Goal: Unclear

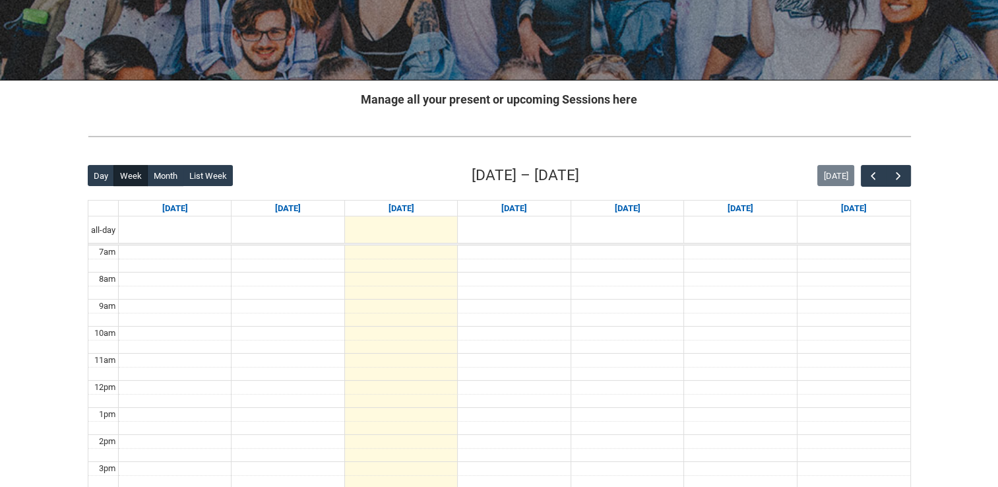
scroll to position [198, 0]
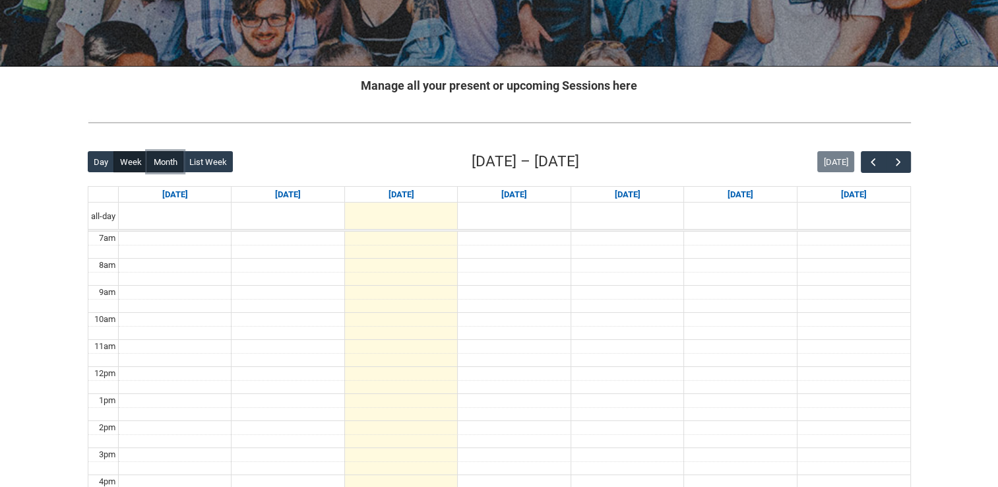
click at [156, 162] on button "Month" at bounding box center [165, 161] width 36 height 21
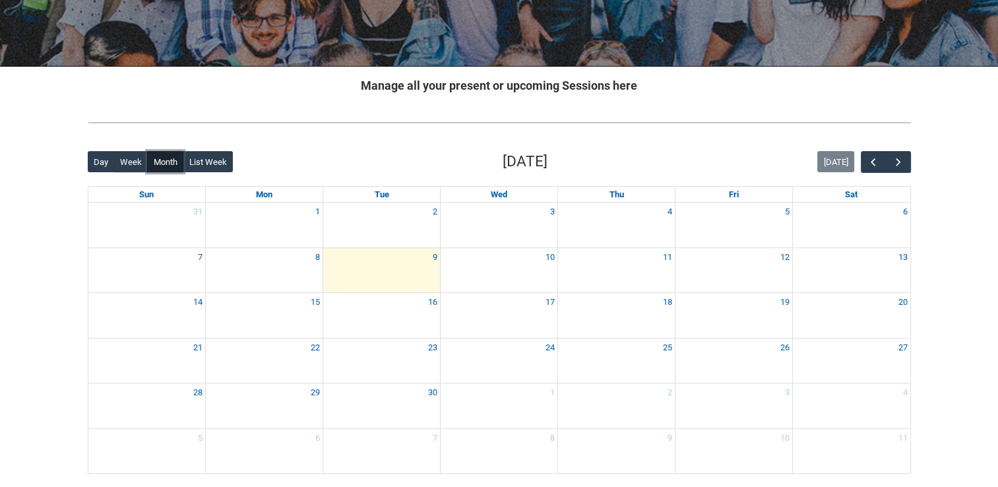
scroll to position [264, 0]
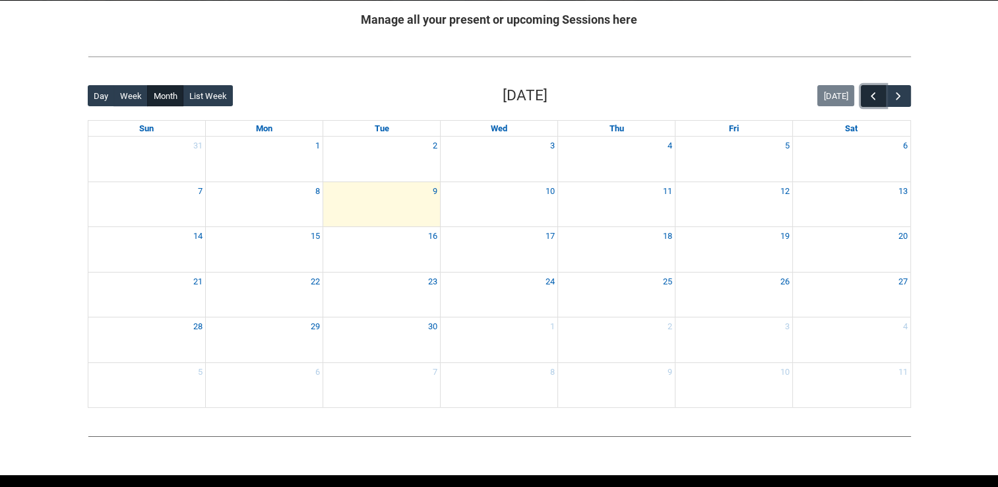
click at [868, 101] on span "button" at bounding box center [872, 96] width 13 height 13
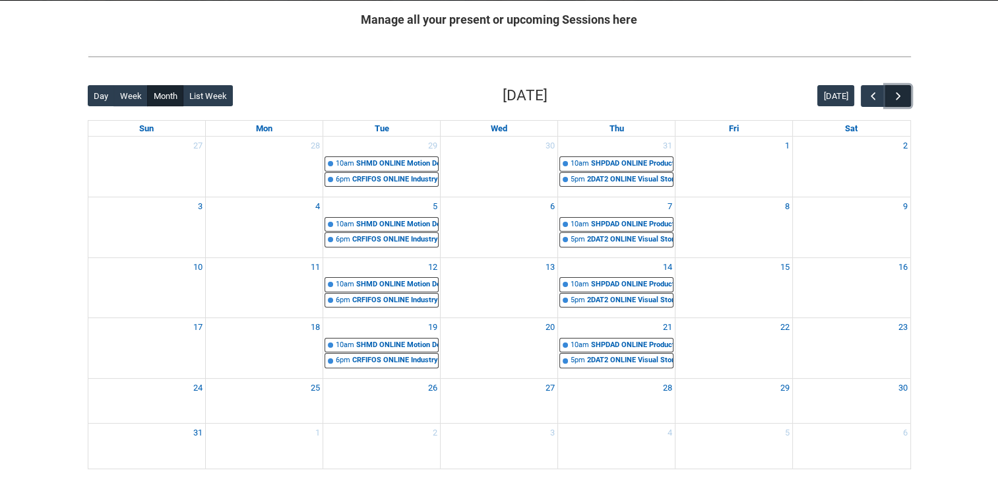
click at [903, 98] on span "button" at bounding box center [897, 96] width 13 height 13
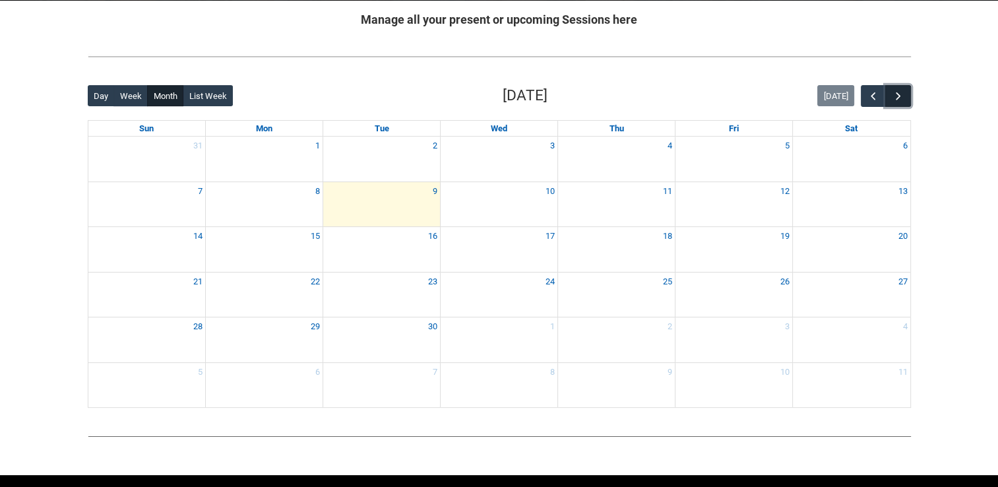
click at [903, 98] on span "button" at bounding box center [897, 96] width 13 height 13
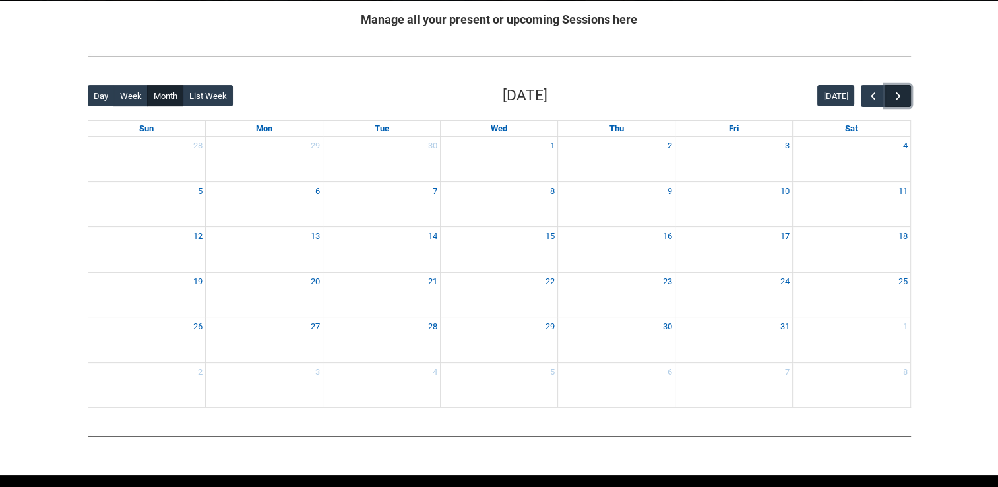
click at [903, 98] on span "button" at bounding box center [897, 96] width 13 height 13
click at [874, 102] on button "button" at bounding box center [872, 96] width 25 height 22
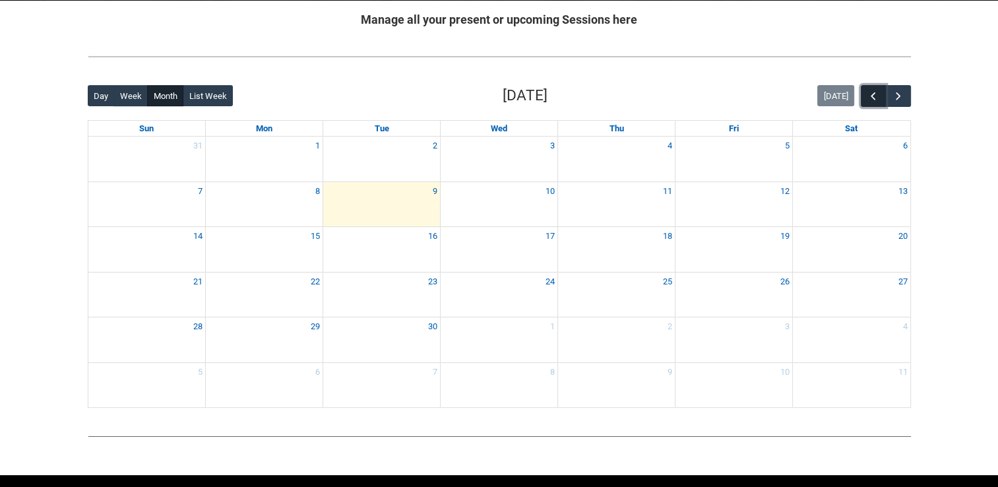
click at [874, 102] on button "button" at bounding box center [872, 96] width 25 height 22
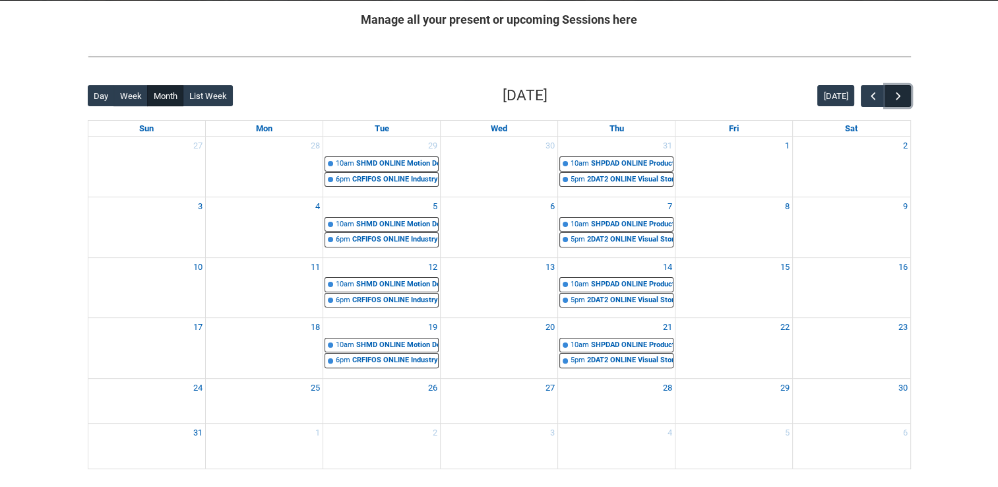
click at [900, 100] on span "button" at bounding box center [897, 96] width 13 height 13
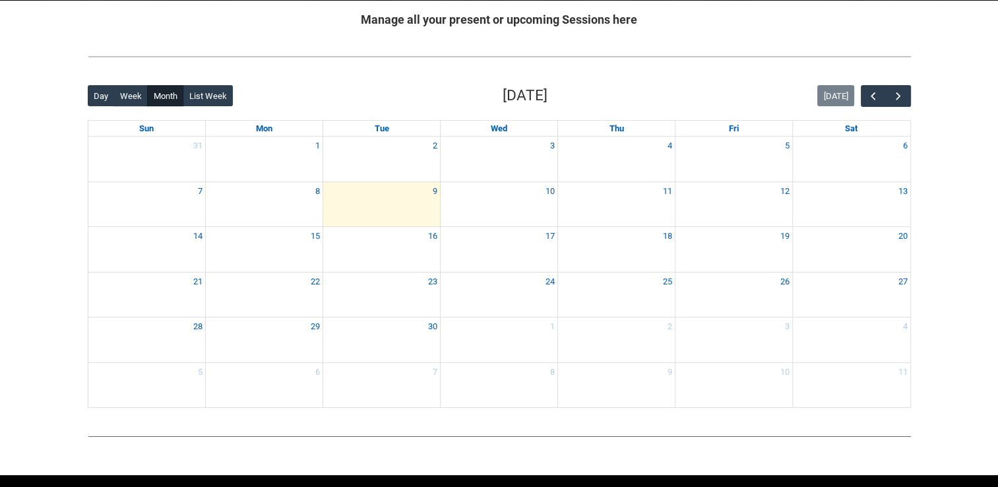
click at [973, 122] on div "Skip to Main Content Collarts Education Community Home New Enrolment Applicatio…" at bounding box center [499, 132] width 998 height 792
click at [36, 348] on div "Skip to Main Content Collarts Education Community Home New Enrolment Applicatio…" at bounding box center [499, 132] width 998 height 792
click at [37, 355] on div "Skip to Main Content Collarts Education Community Home New Enrolment Applicatio…" at bounding box center [499, 132] width 998 height 792
